Goal: Check status

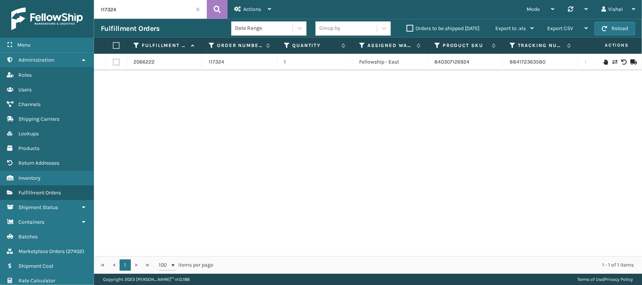
click at [136, 17] on input "117324" at bounding box center [150, 9] width 113 height 19
paste input "4-6503791-6354632"
drag, startPoint x: 504, startPoint y: 62, endPoint x: 552, endPoint y: 60, distance: 48.2
click at [552, 60] on td "884171245332" at bounding box center [539, 62] width 75 height 17
copy link "884171245332"
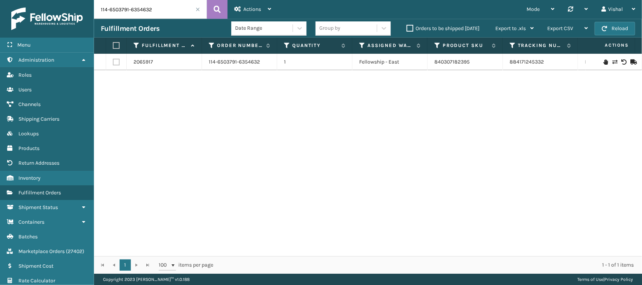
click at [113, 11] on input "114-6503791-6354632" at bounding box center [150, 9] width 113 height 19
paste input "7259"
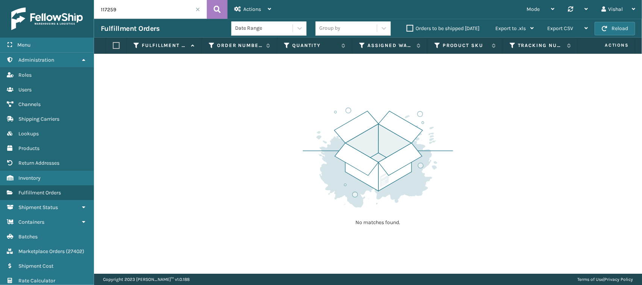
click at [177, 121] on div "No matches found." at bounding box center [368, 164] width 548 height 220
click at [623, 14] on div "Vishal" at bounding box center [618, 9] width 34 height 19
click at [493, 91] on div "No matches found." at bounding box center [368, 164] width 548 height 220
click at [136, 117] on div "No matches found." at bounding box center [368, 164] width 548 height 220
drag, startPoint x: 166, startPoint y: 121, endPoint x: 150, endPoint y: 89, distance: 35.0
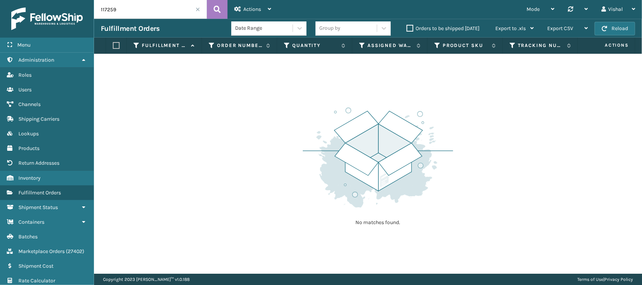
click at [168, 121] on div "No matches found." at bounding box center [368, 164] width 548 height 220
click at [155, 12] on input "117259" at bounding box center [150, 9] width 113 height 19
paste input "343"
type input "117343"
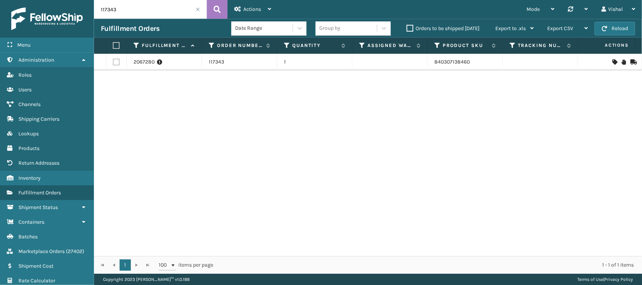
scroll to position [0, 224]
drag, startPoint x: 414, startPoint y: 172, endPoint x: 461, endPoint y: 258, distance: 97.9
click at [414, 177] on div "2067280 117343 1 840307138460 [US_STATE] No inventory available" at bounding box center [368, 155] width 548 height 202
